Goal: Find specific page/section: Find specific page/section

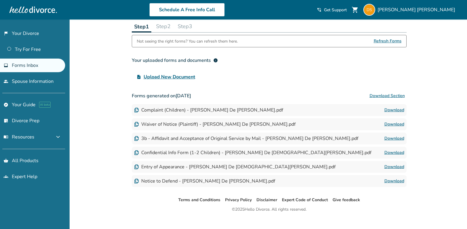
click at [295, 25] on div "Step 1 Step 2 Step 3" at bounding box center [269, 26] width 275 height 12
click at [57, 140] on span "expand_more" at bounding box center [58, 137] width 7 height 7
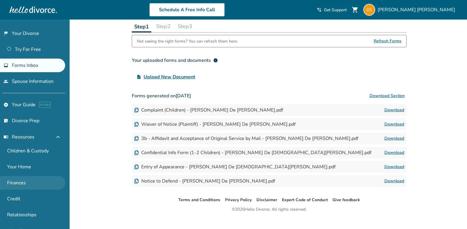
click at [20, 180] on link "Finances" at bounding box center [32, 183] width 65 height 14
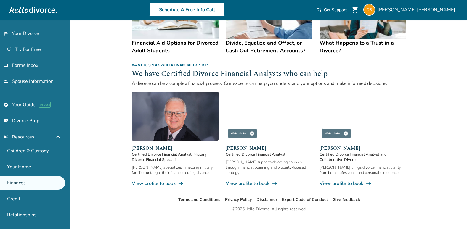
scroll to position [363, 0]
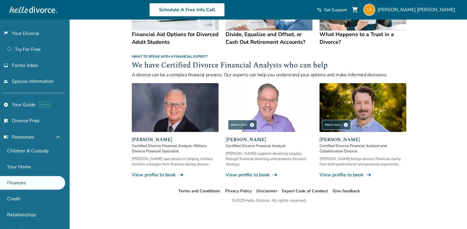
click at [375, 13] on img at bounding box center [370, 10] width 12 height 12
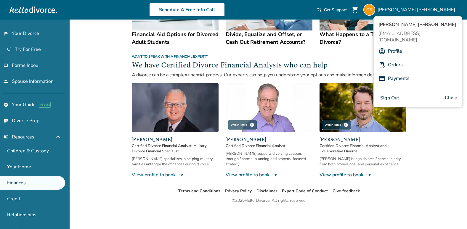
click at [389, 94] on button "Sign Out" at bounding box center [390, 98] width 23 height 9
